Goal: Information Seeking & Learning: Learn about a topic

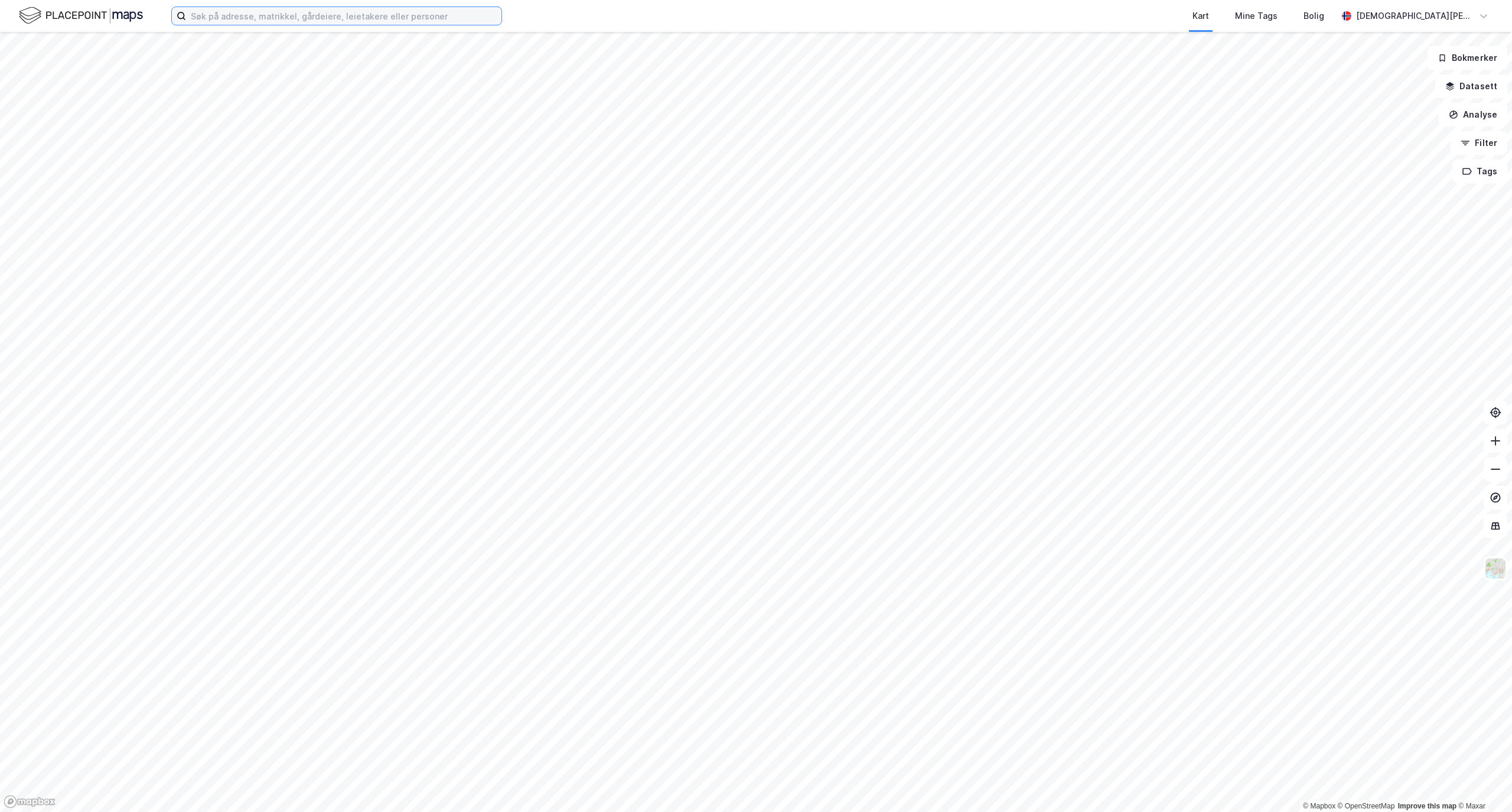
click at [294, 20] on input at bounding box center [344, 16] width 316 height 18
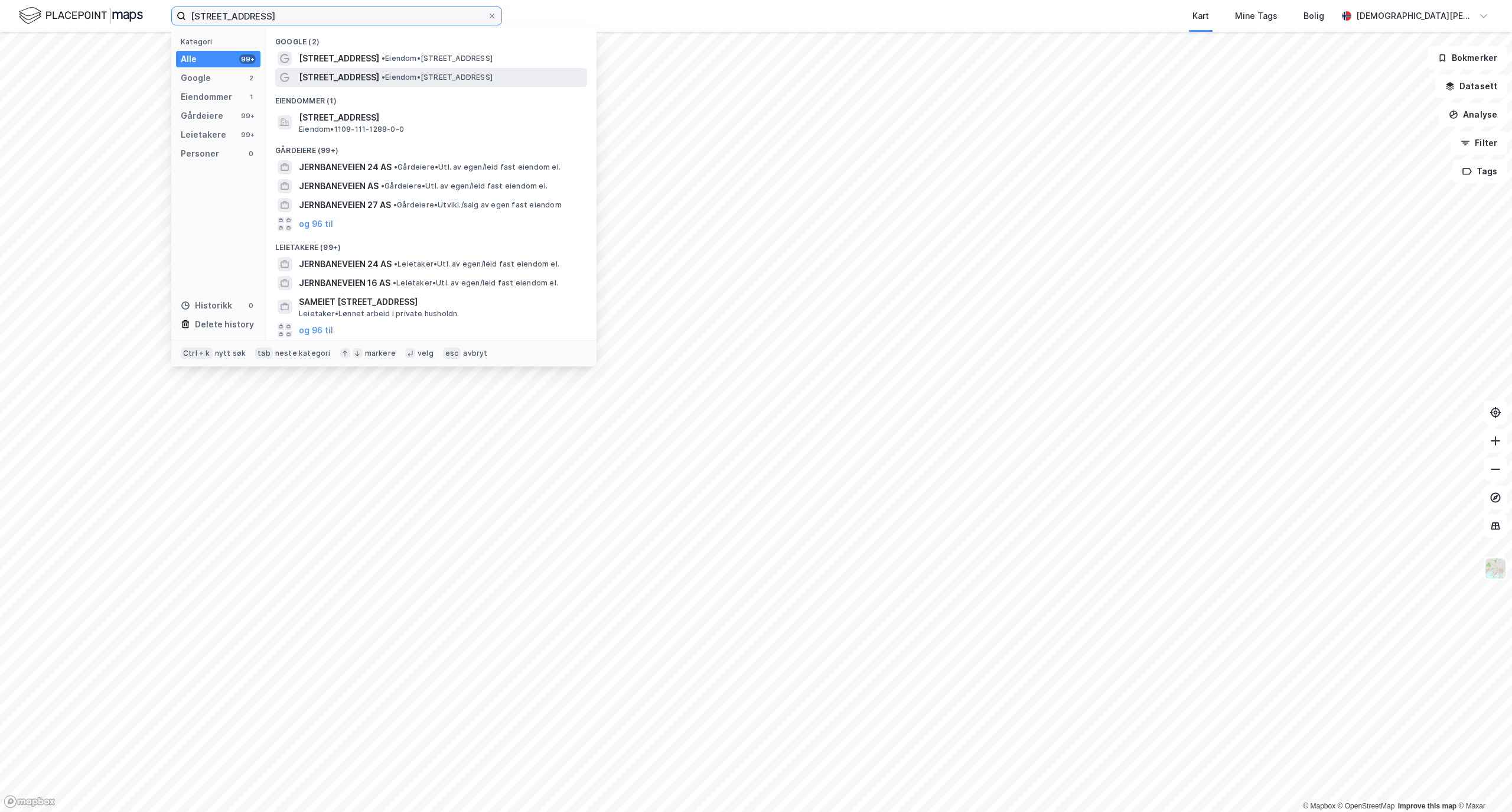
type input "[STREET_ADDRESS]"
click at [402, 71] on div "[STREET_ADDRESS] • Eiendom • [STREET_ADDRESS]" at bounding box center [442, 77] width 286 height 14
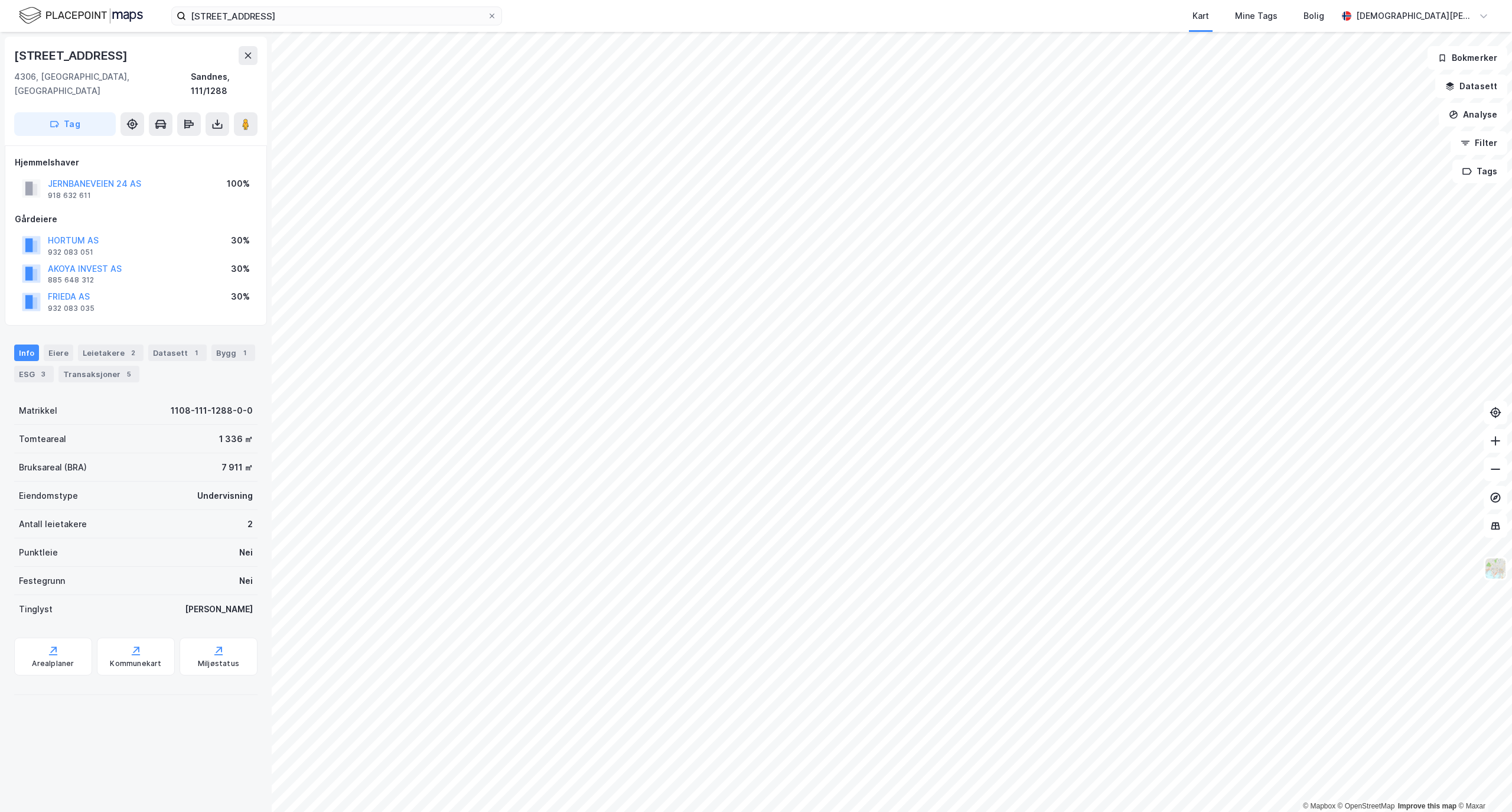
click at [117, 330] on div "Info Eiere Leietakere 2 Datasett 1 Bygg 1 ESG 3 Transaksjoner 5" at bounding box center [136, 359] width 272 height 57
click at [100, 344] on div "Leietakere 2" at bounding box center [111, 352] width 66 height 17
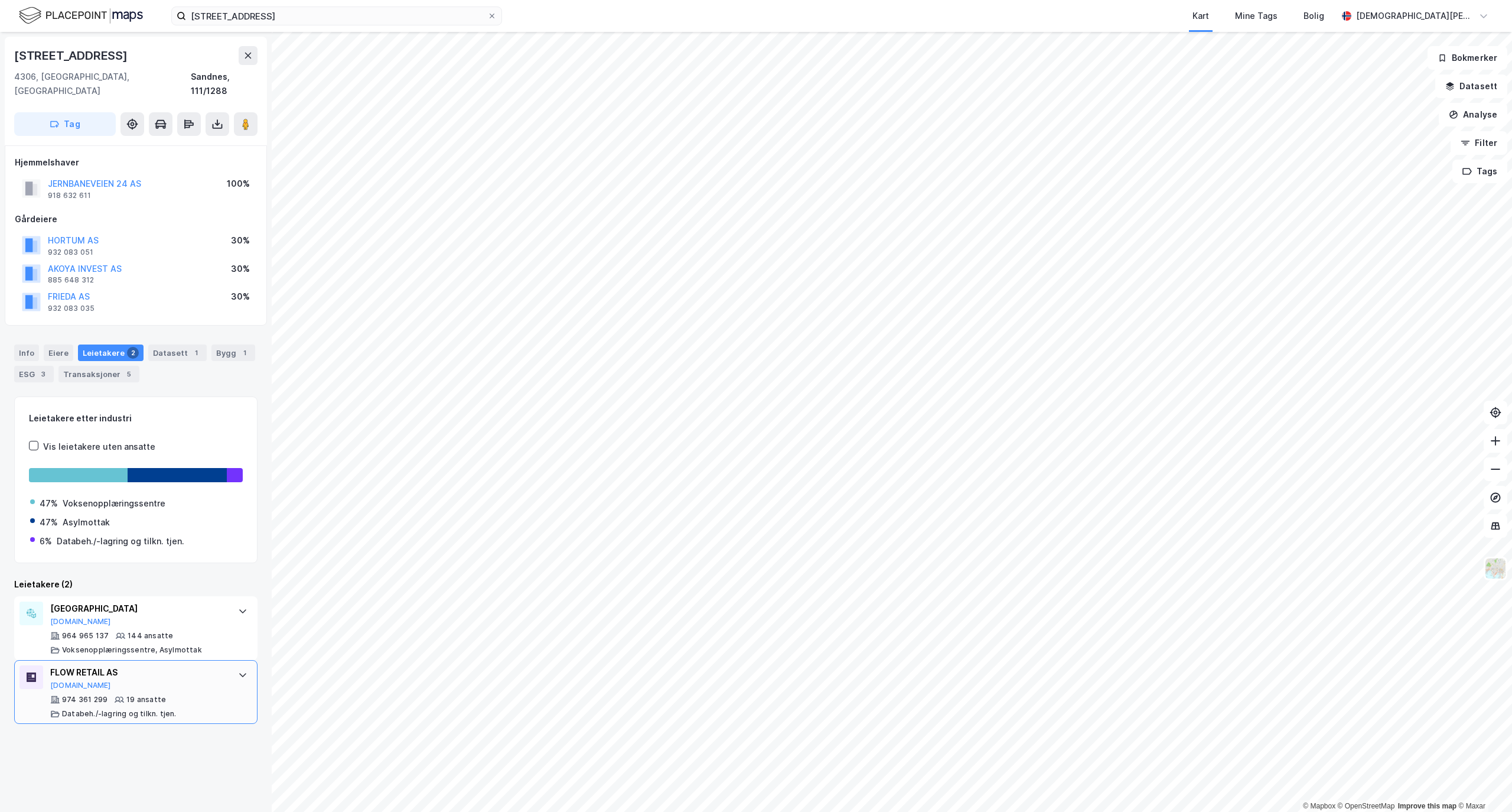
click at [238, 670] on icon at bounding box center [243, 675] width 9 height 9
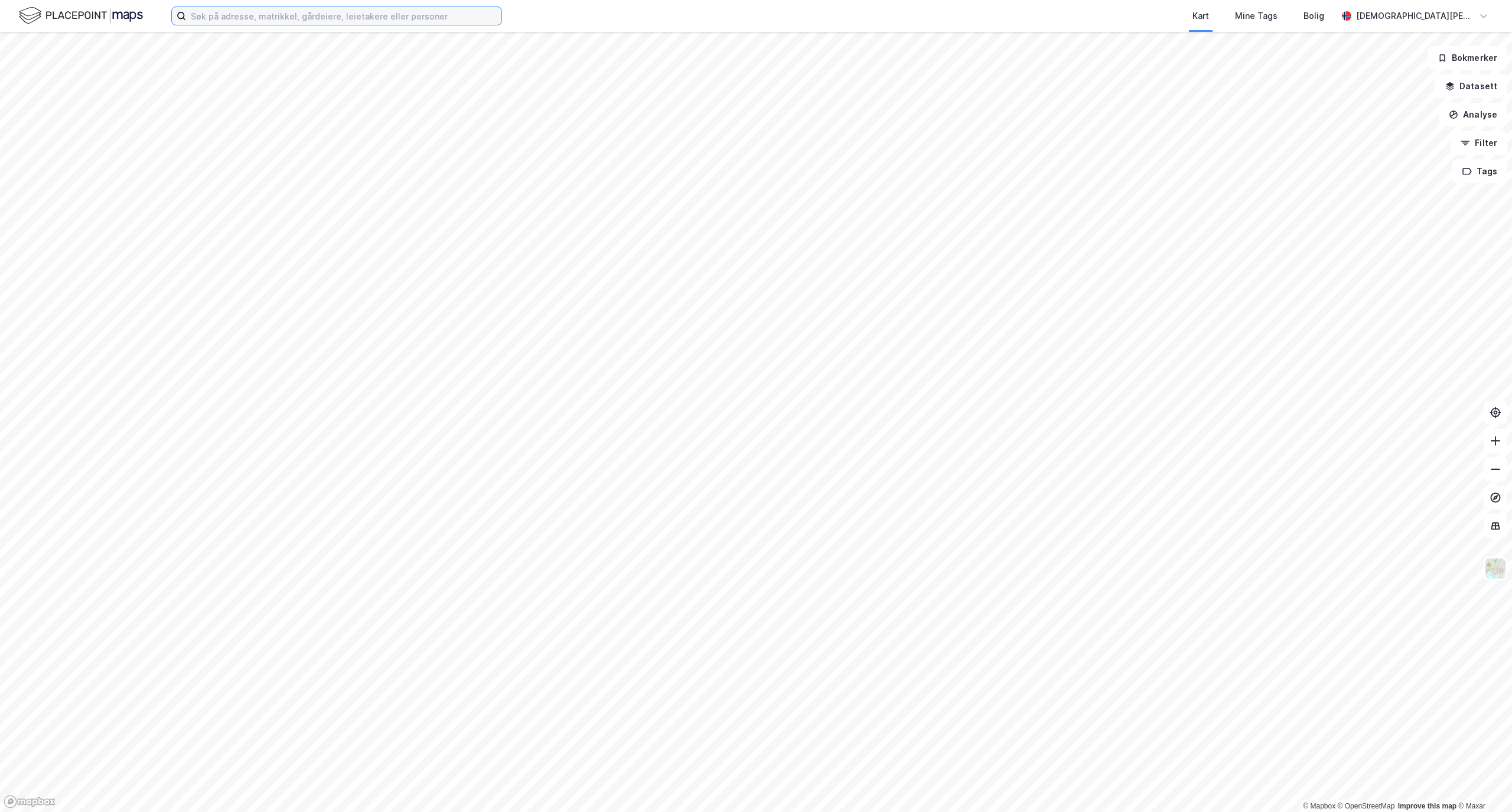
click at [256, 8] on input at bounding box center [344, 16] width 316 height 18
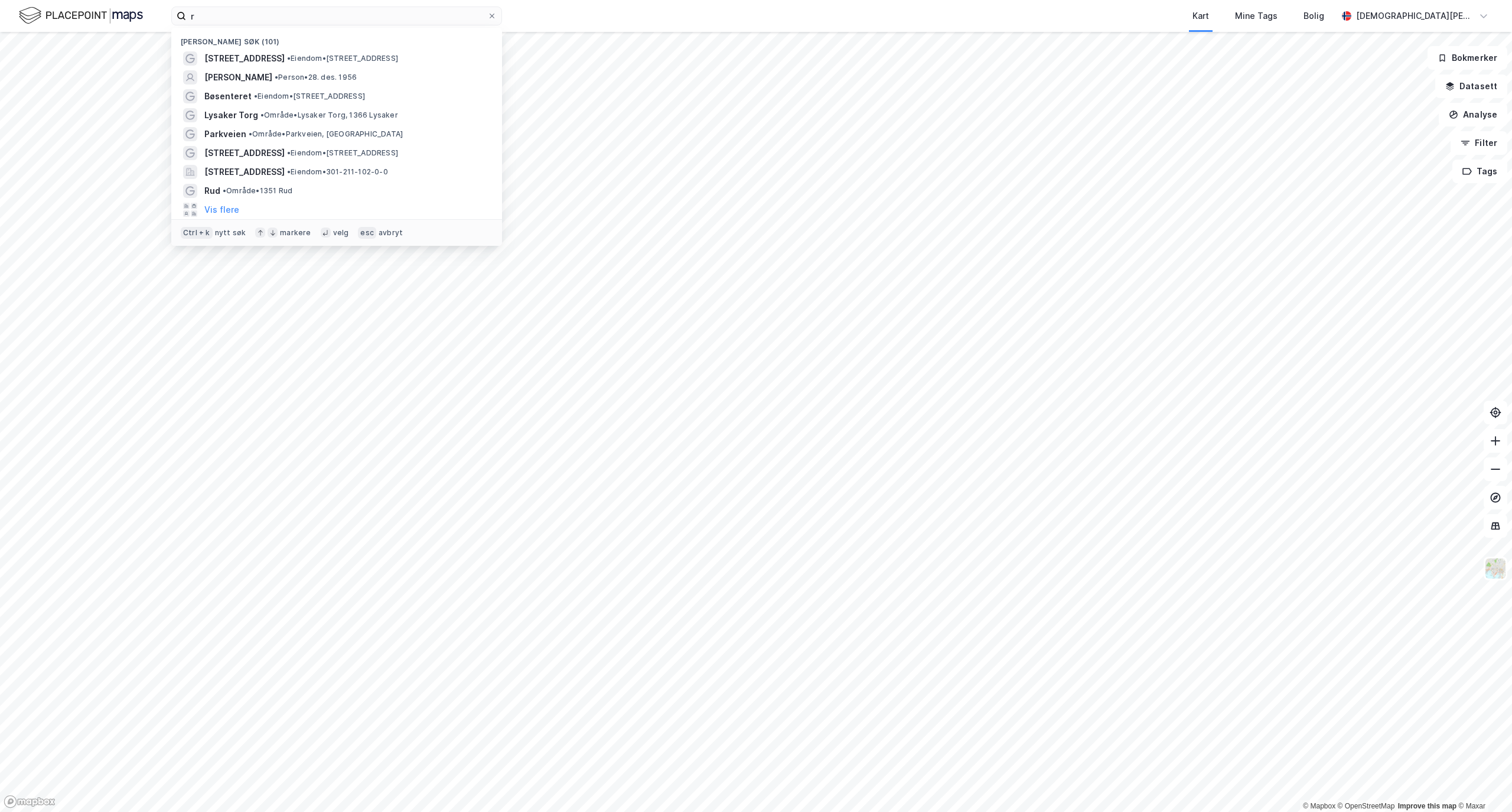
click at [227, 5] on div "r Nylige søk (101) Jernbaneveien 24 • Eiendom • Jernbaneveien 24, 4306 Sandnes …" at bounding box center [756, 16] width 1512 height 32
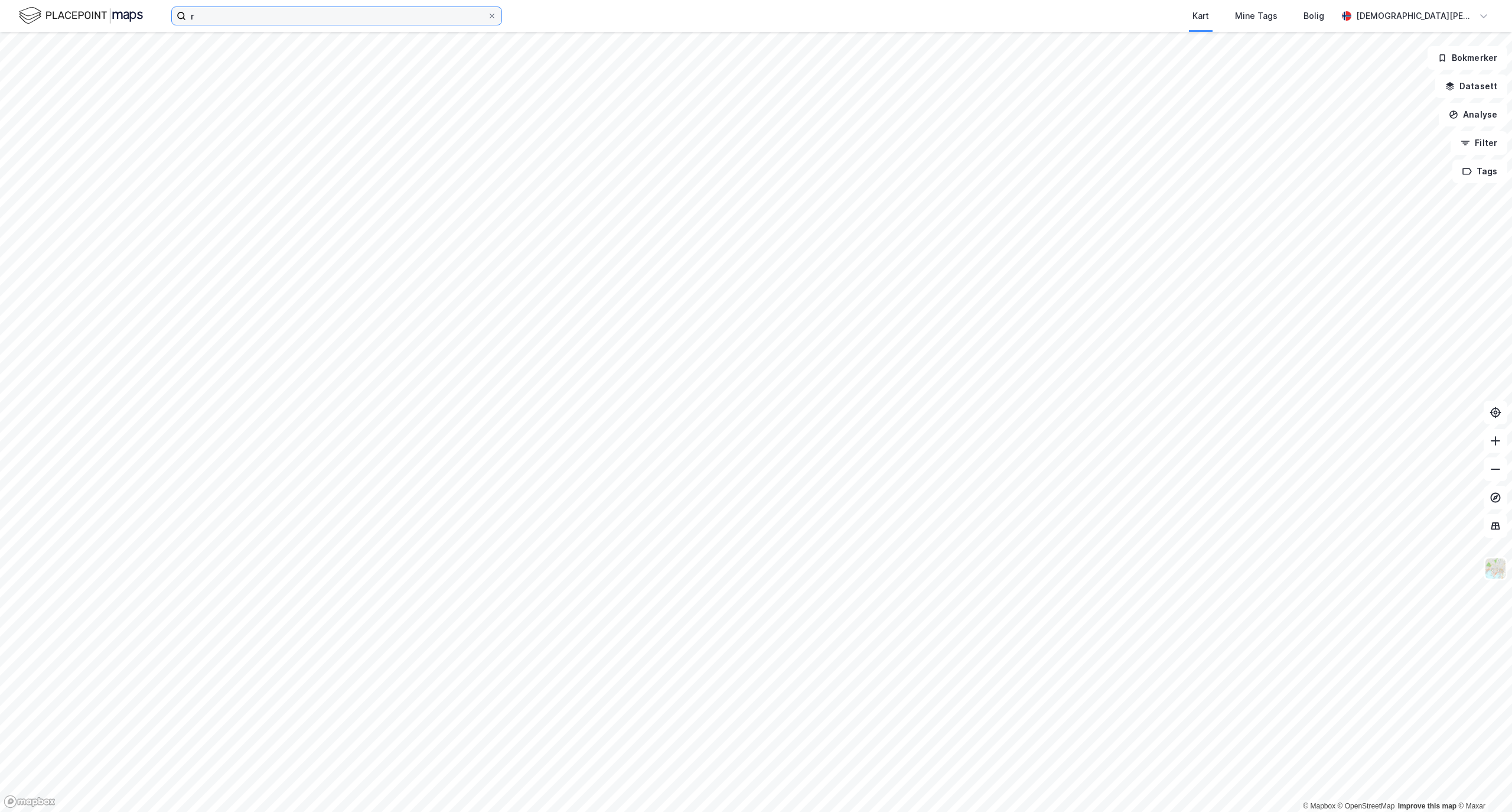
click at [210, 18] on input "r" at bounding box center [337, 16] width 301 height 18
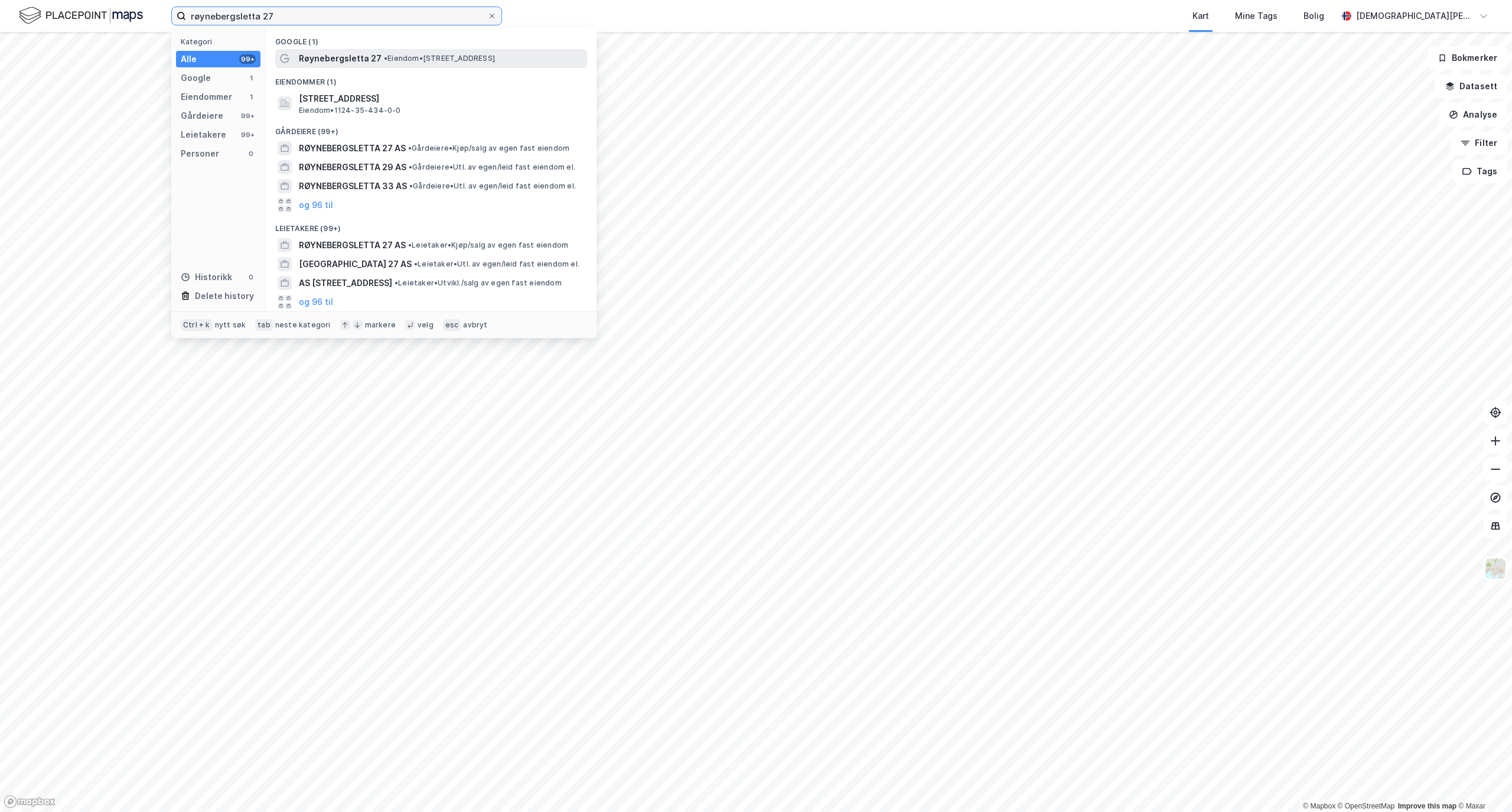
type input "røynebergsletta 27"
click at [295, 57] on div "Røynebergsletta 27 • Eiendom • Røynebergsletta 27, 4033 Stavanger" at bounding box center [431, 58] width 312 height 19
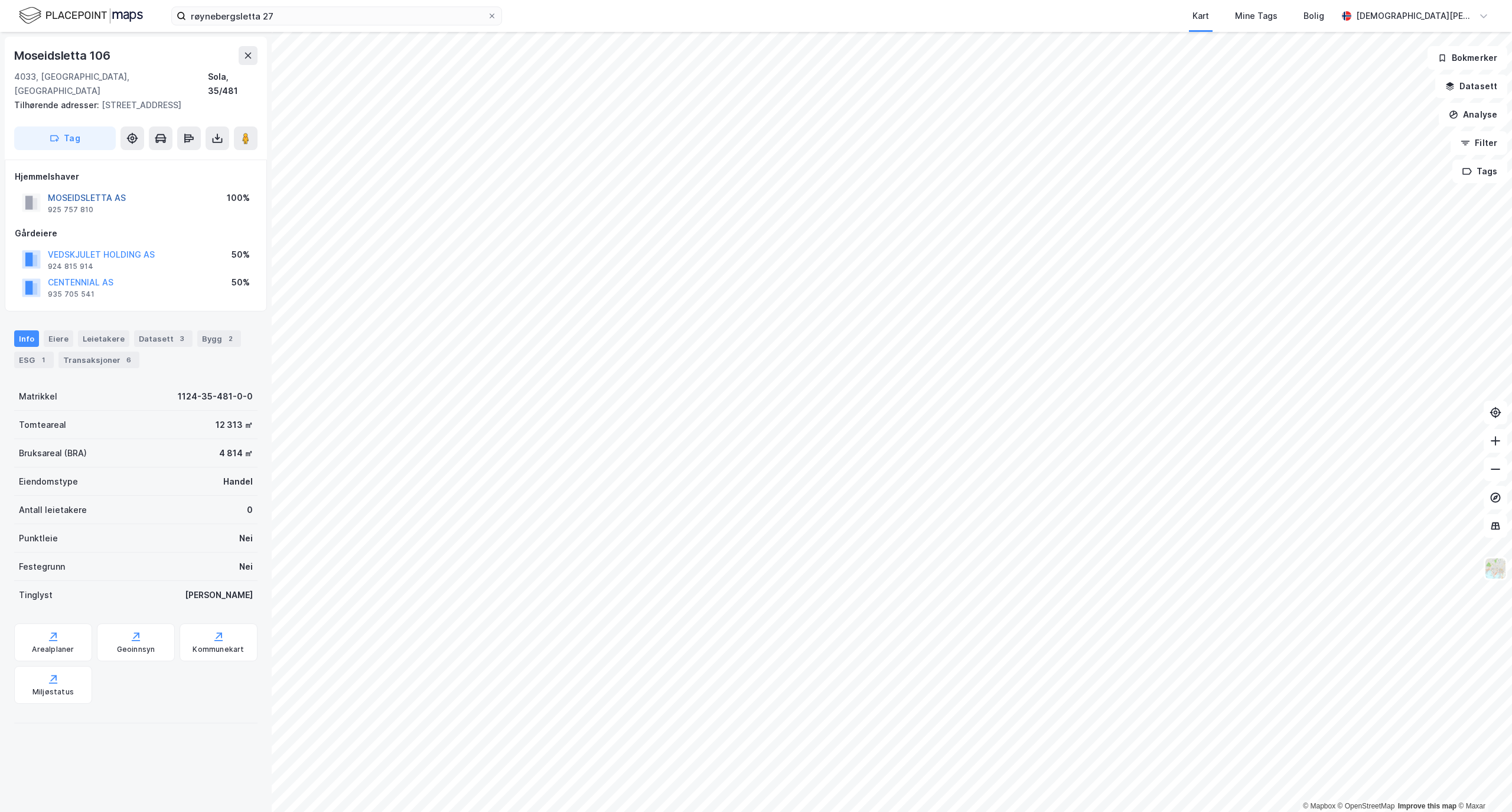
click at [0, 0] on button "MOSEIDSLETTA AS" at bounding box center [0, 0] width 0 height 0
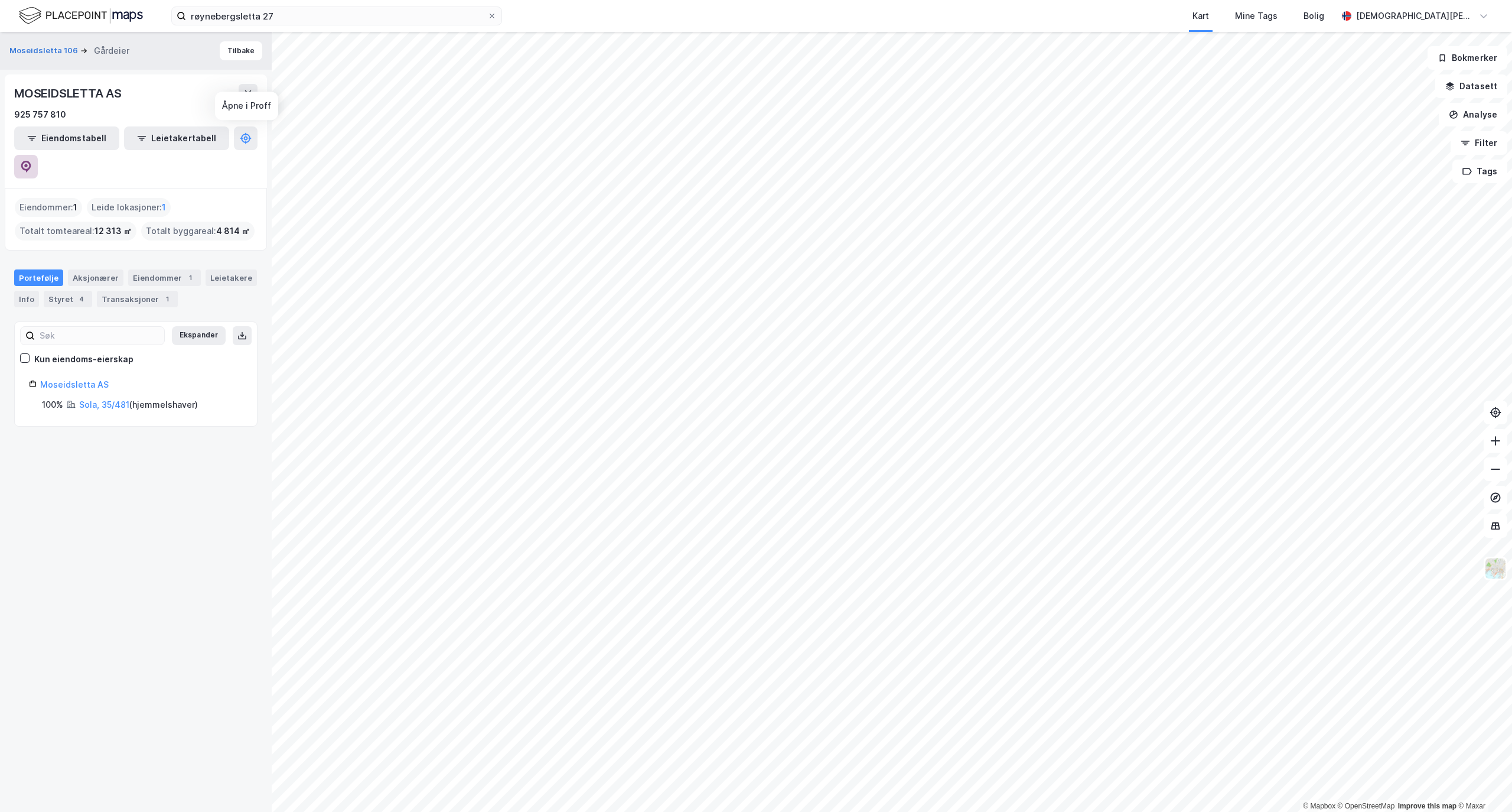
click at [32, 161] on icon at bounding box center [26, 167] width 12 height 12
